Goal: Find specific page/section: Find specific page/section

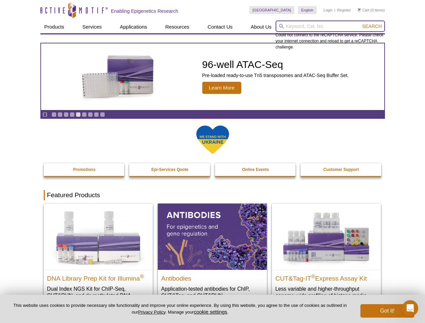
click at [330, 26] on input "search" at bounding box center [329, 26] width 109 height 11
click at [372, 26] on span "Search" at bounding box center [372, 26] width 20 height 5
click at [45, 114] on icon "Pause" at bounding box center [45, 114] width 4 height 4
click at [54, 114] on link "Go to slide 1" at bounding box center [53, 114] width 5 height 5
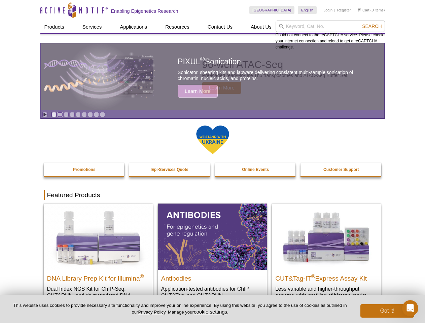
click at [60, 114] on link "Go to slide 2" at bounding box center [59, 114] width 5 height 5
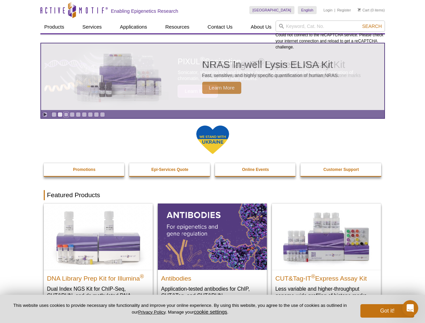
click at [66, 114] on link "Go to slide 3" at bounding box center [66, 114] width 5 height 5
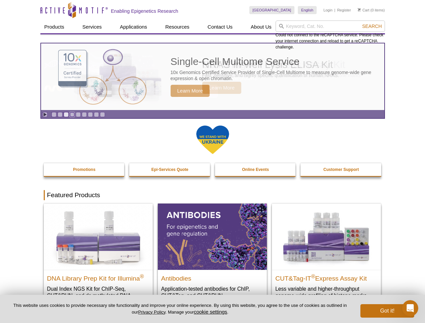
click at [72, 114] on link "Go to slide 4" at bounding box center [72, 114] width 5 height 5
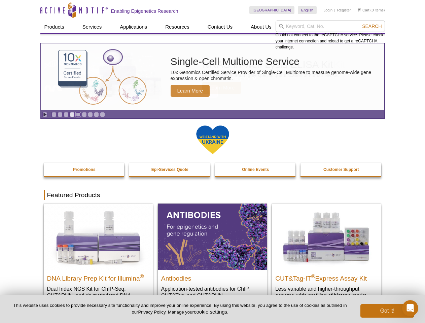
click at [78, 114] on link "Go to slide 5" at bounding box center [78, 114] width 5 height 5
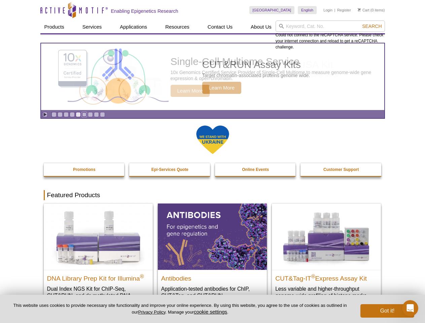
click at [84, 114] on link "Go to slide 6" at bounding box center [84, 114] width 5 height 5
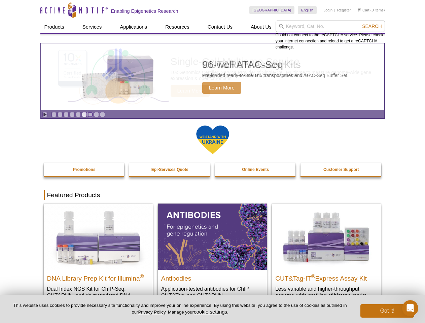
click at [90, 114] on link "Go to slide 7" at bounding box center [90, 114] width 5 height 5
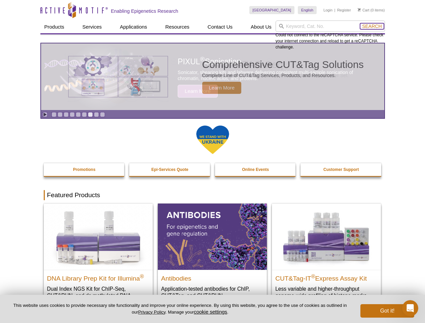
click at [372, 26] on span "Search" at bounding box center [372, 26] width 20 height 5
